Goal: Information Seeking & Learning: Learn about a topic

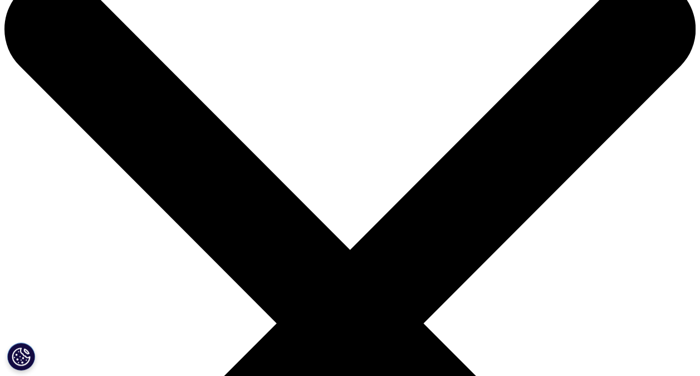
scroll to position [40, 0]
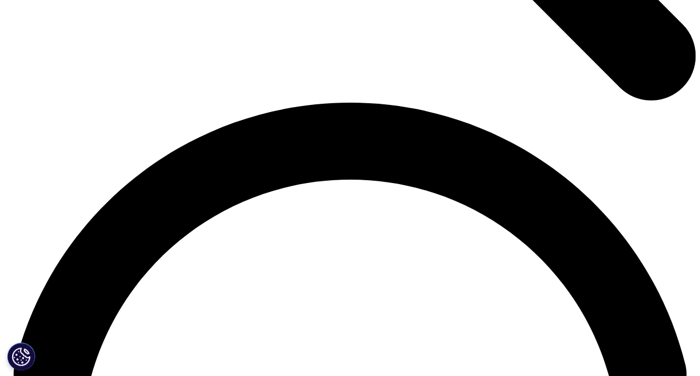
scroll to position [1302, 0]
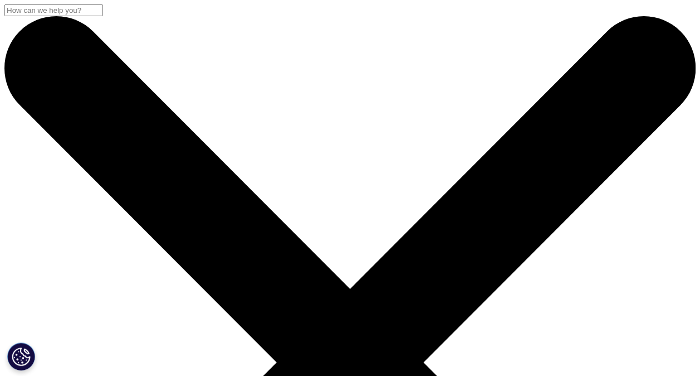
scroll to position [628, 657]
